Goal: Task Accomplishment & Management: Manage account settings

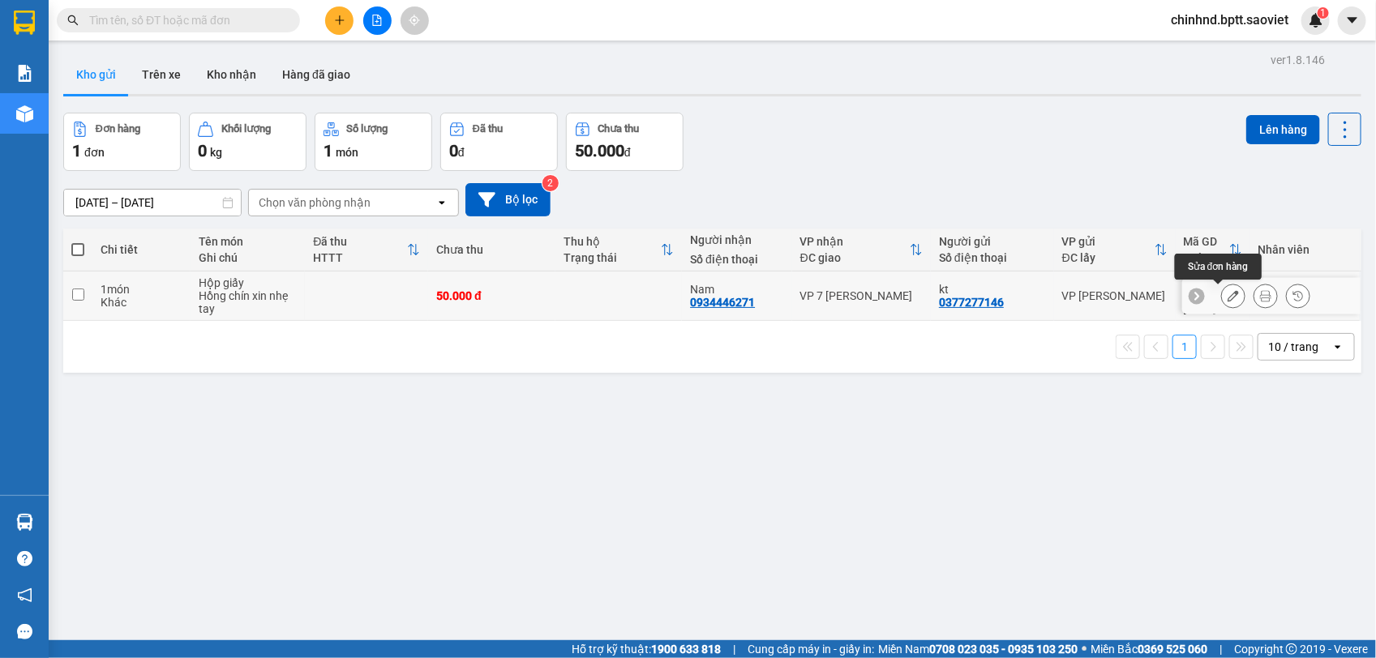
click at [1227, 294] on icon at bounding box center [1232, 295] width 11 height 11
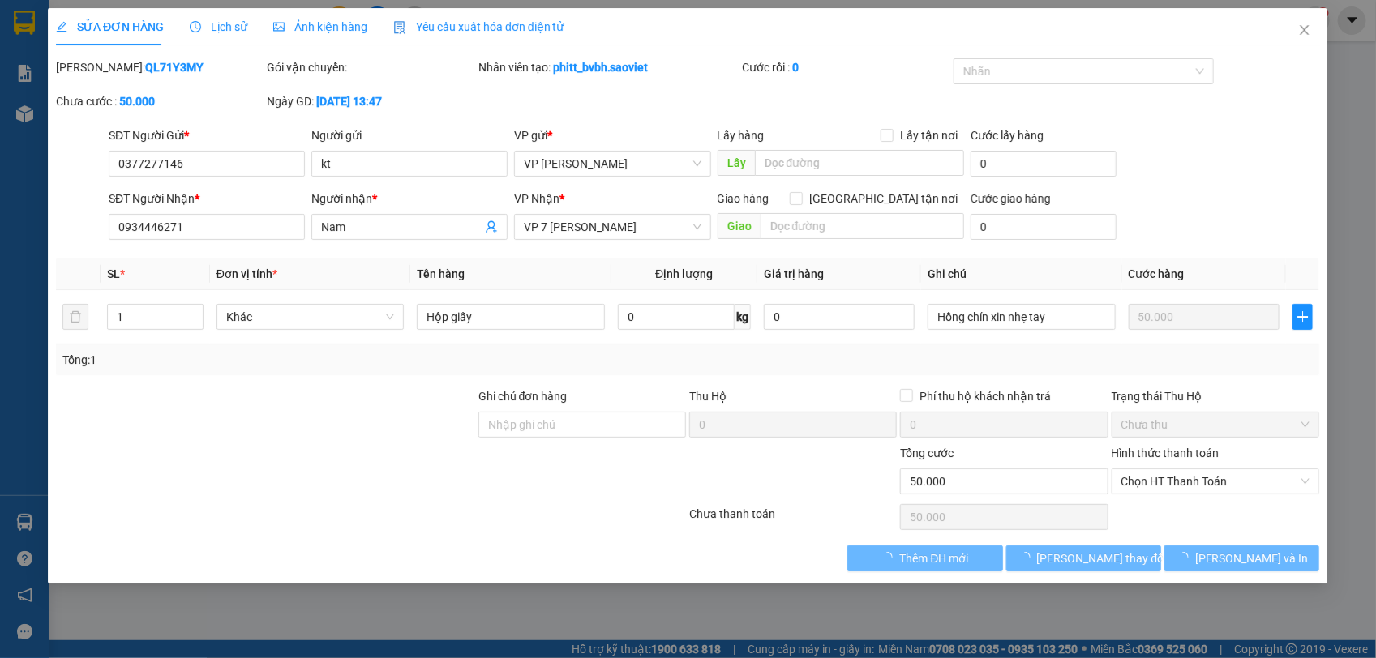
type input "0377277146"
type input "kt"
type input "0934446271"
type input "Nam"
type input "0"
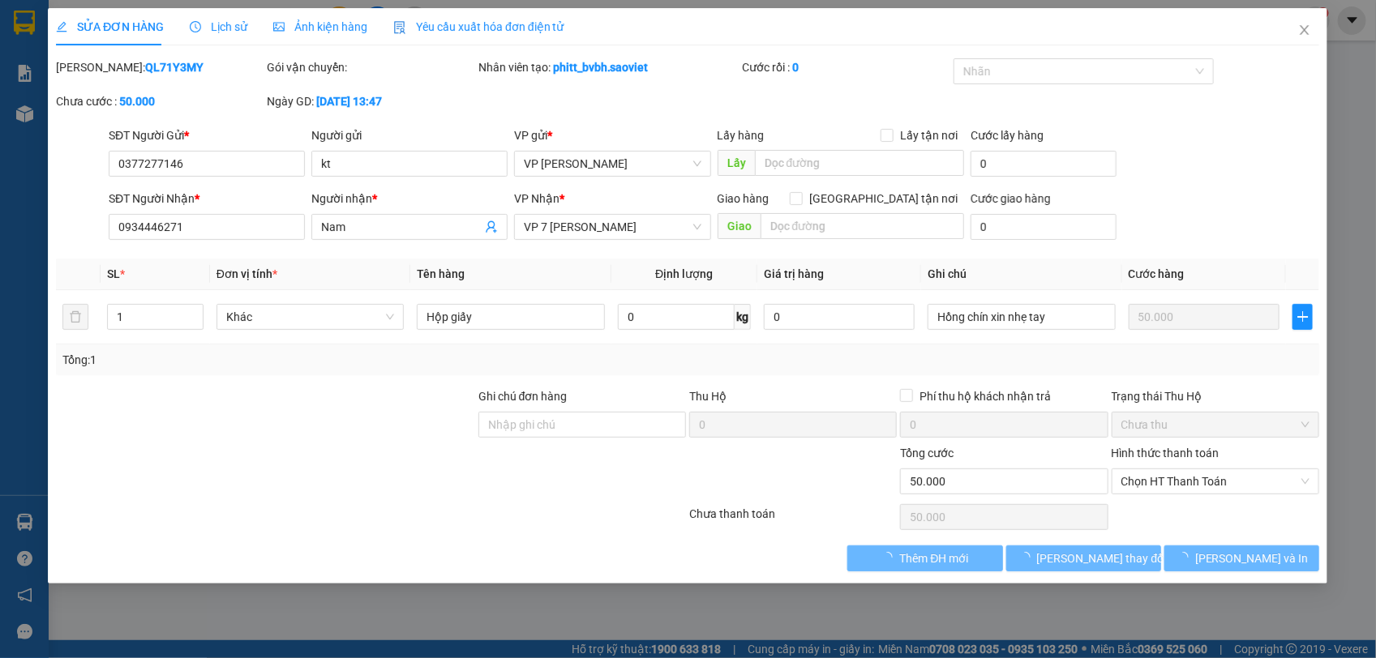
type input "50.000"
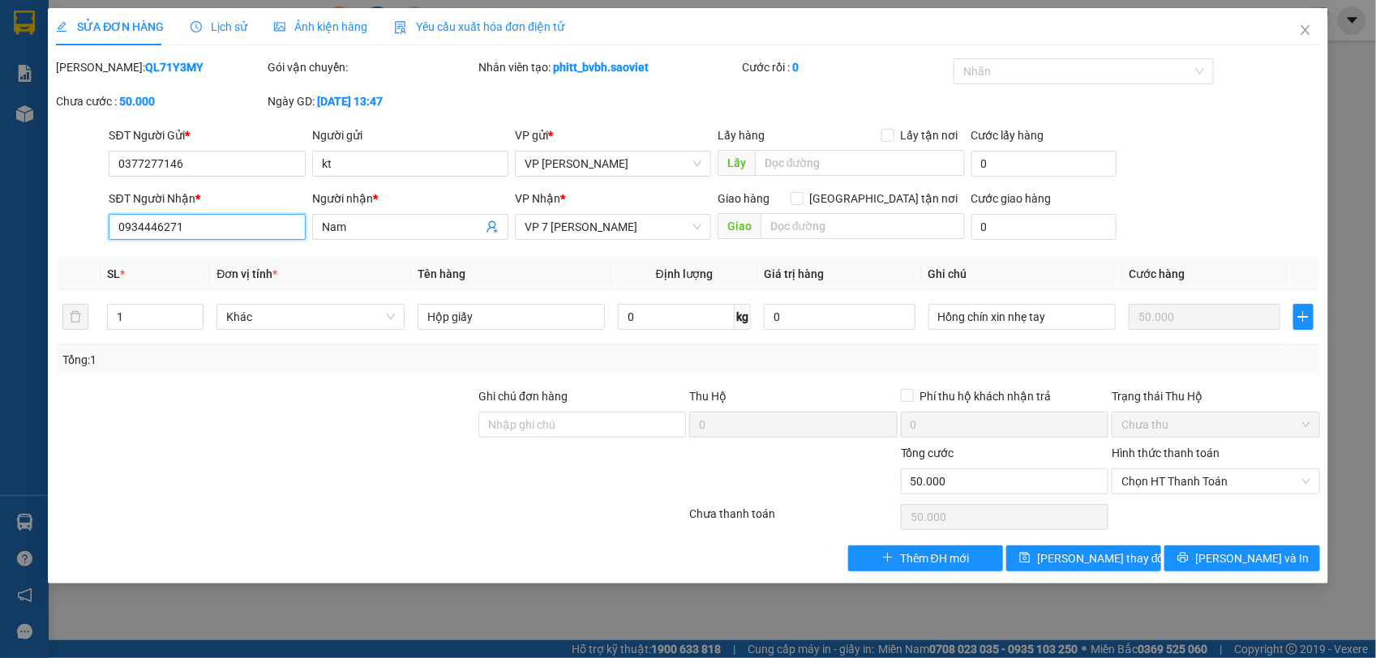
click at [152, 225] on input "0934446271" at bounding box center [207, 227] width 196 height 26
type input "0934466271"
click at [1125, 555] on button "[PERSON_NAME] thay đổi" at bounding box center [1083, 558] width 155 height 26
